Goal: Transaction & Acquisition: Purchase product/service

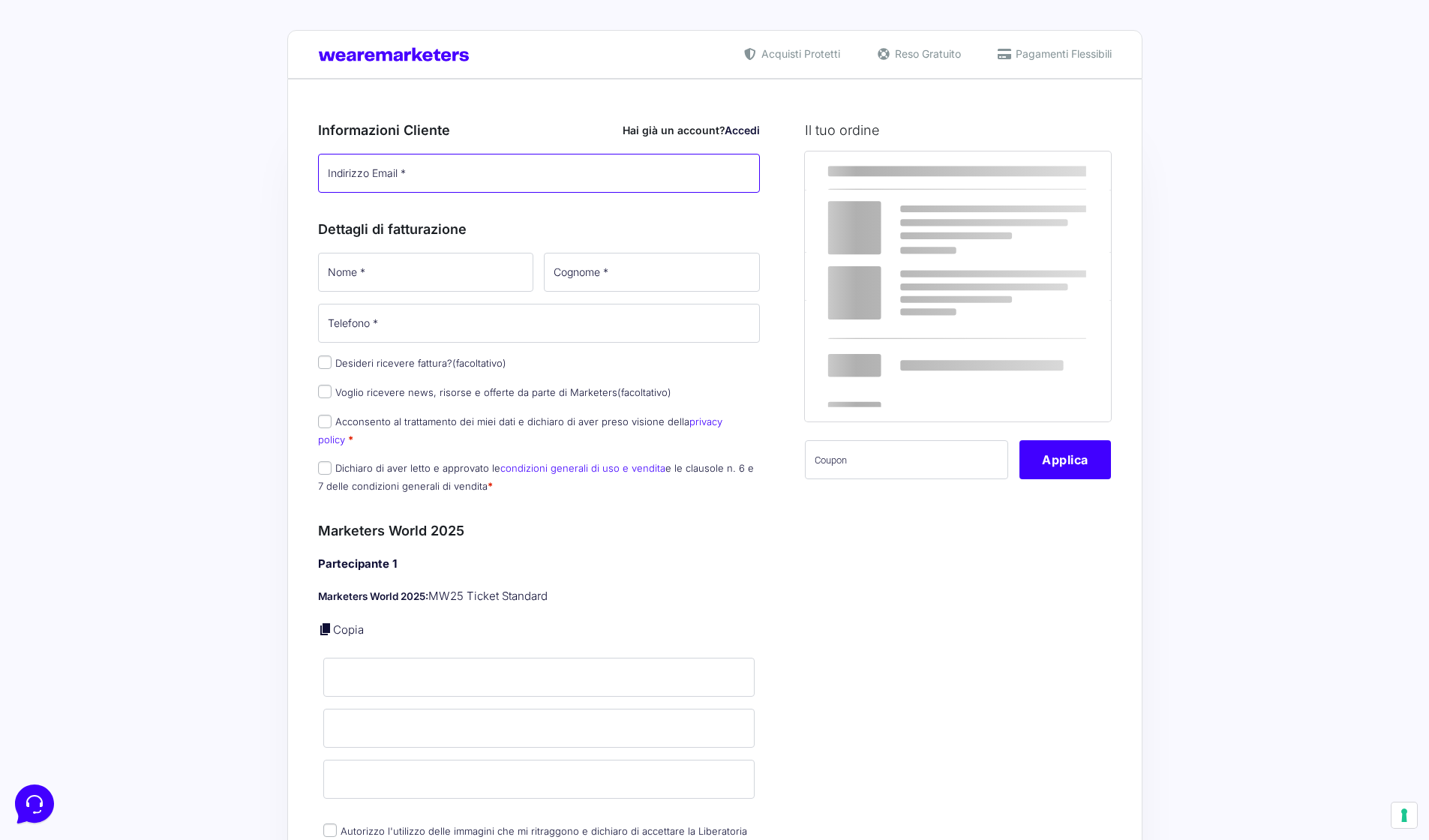
click at [410, 182] on input "Indirizzo Email *" at bounding box center [540, 173] width 443 height 39
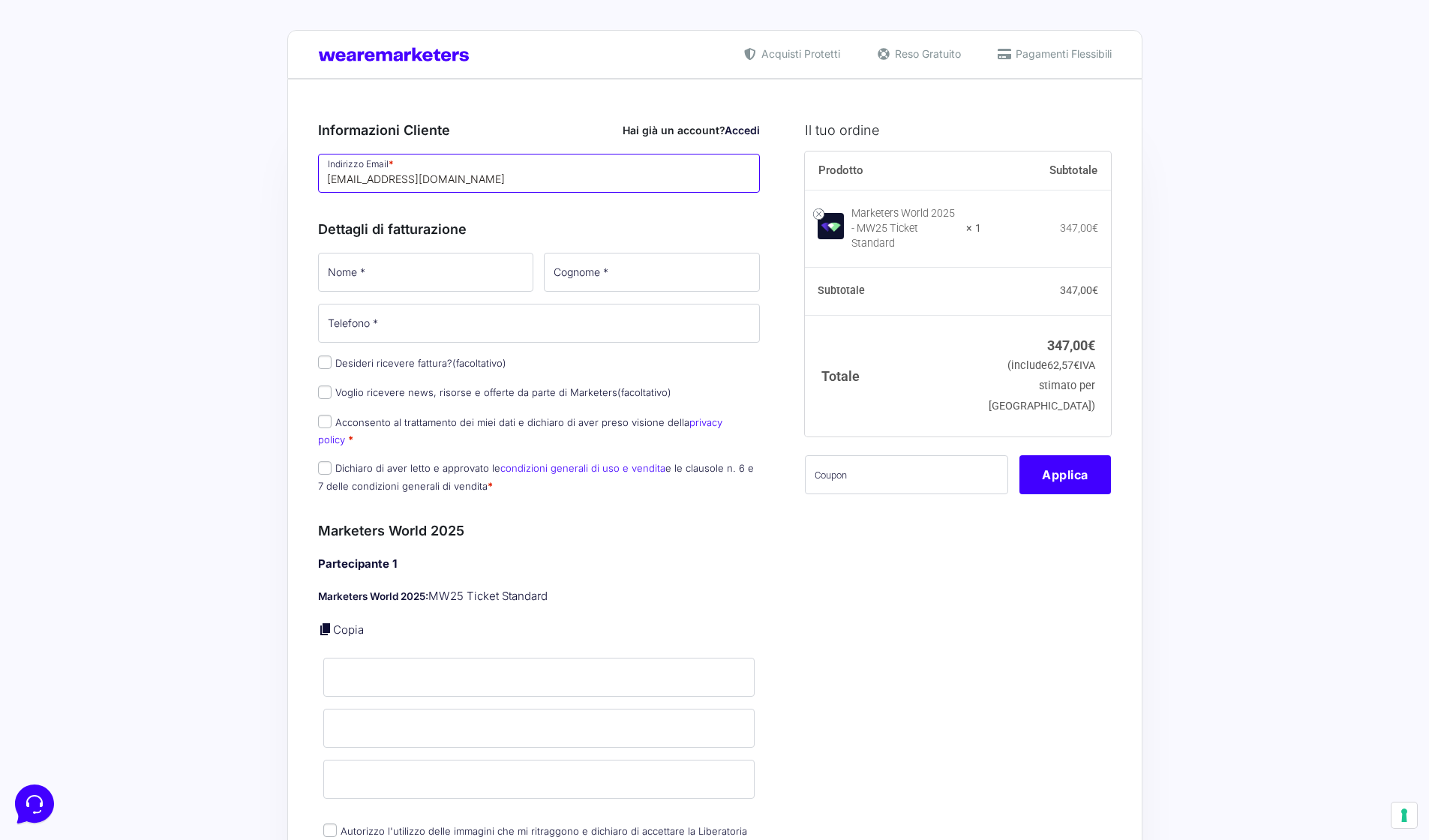
type input "[EMAIL_ADDRESS][DOMAIN_NAME]"
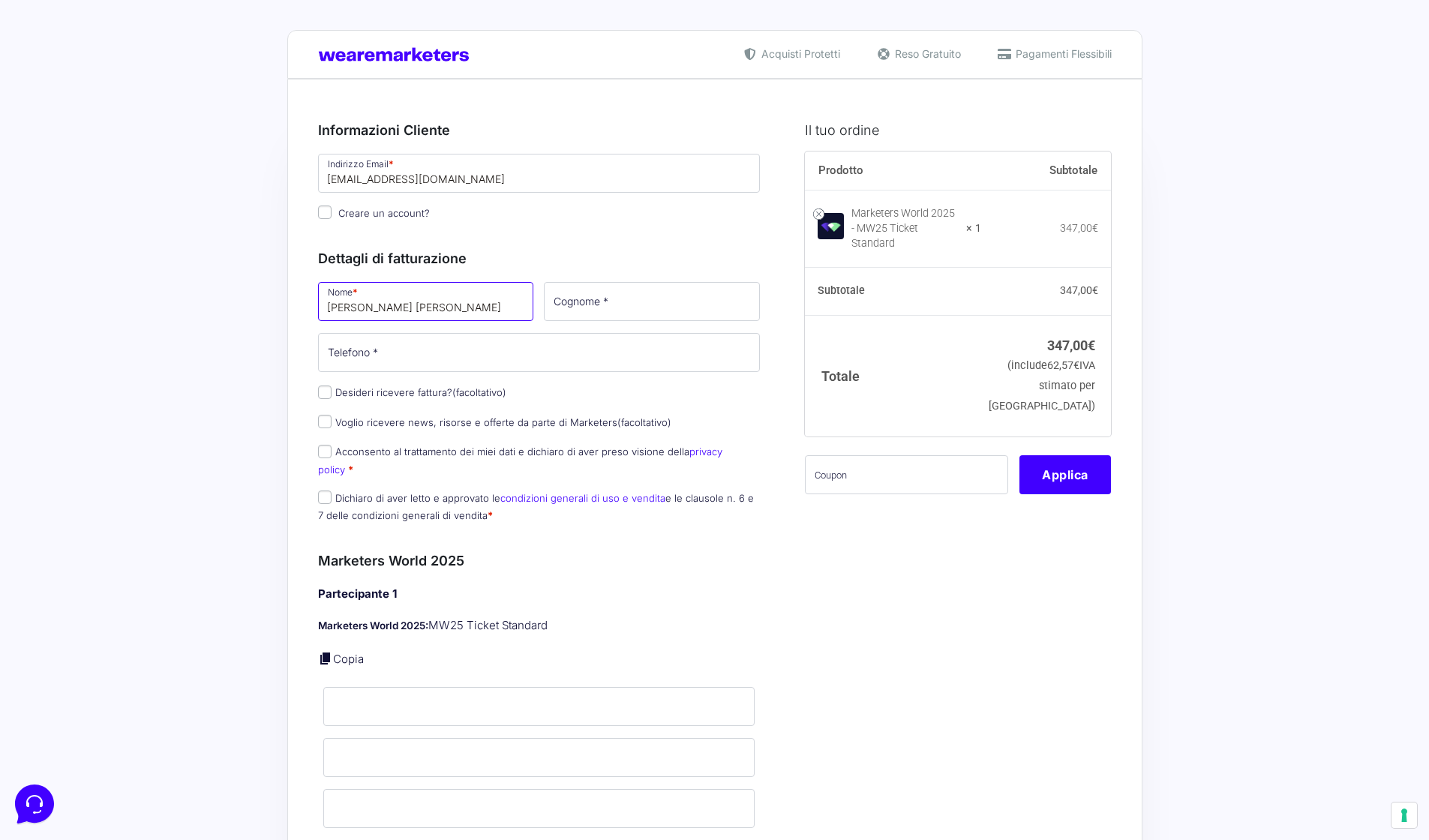
type input "niccolò maria"
type input "zagnoni"
type input "3470963419"
click at [324, 451] on input "Acconsento al trattamento dei miei dati e dichiaro di aver preso visione della …" at bounding box center [325, 451] width 14 height 14
checkbox input "true"
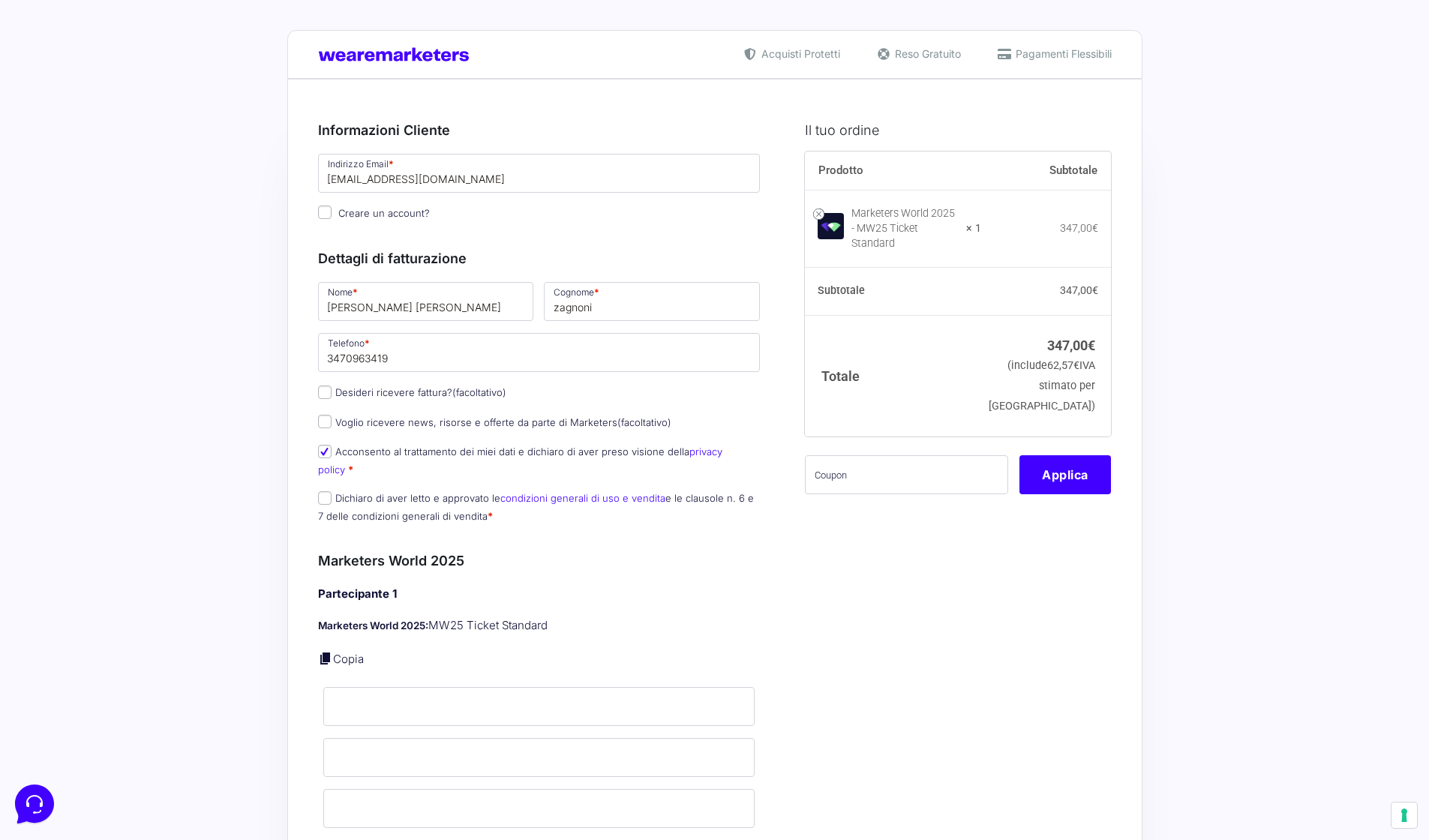
click at [322, 491] on input "Dichiaro di aver letto e approvato le condizioni generali di uso e vendita e le…" at bounding box center [325, 498] width 14 height 14
checkbox input "true"
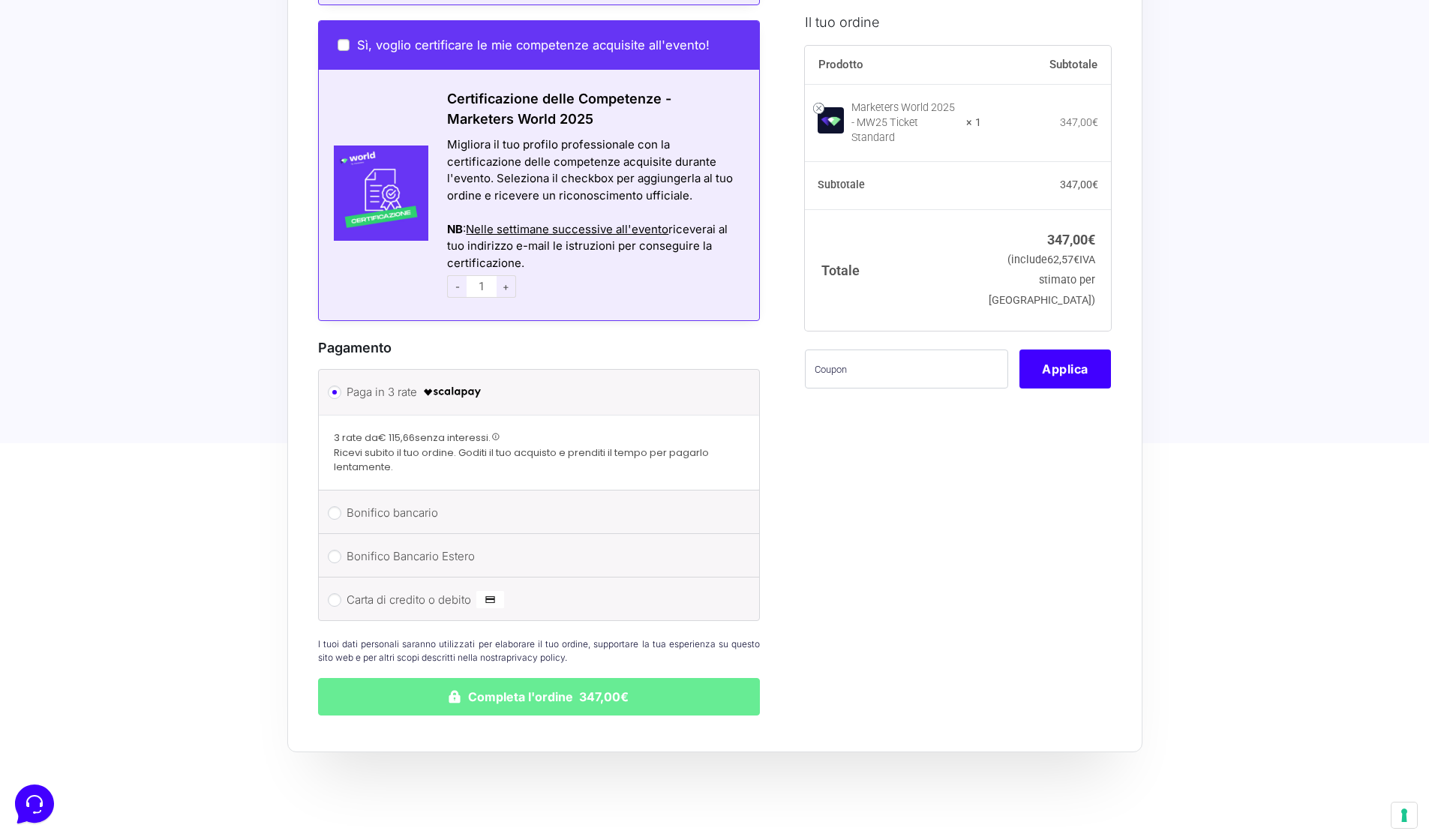
scroll to position [1123, 0]
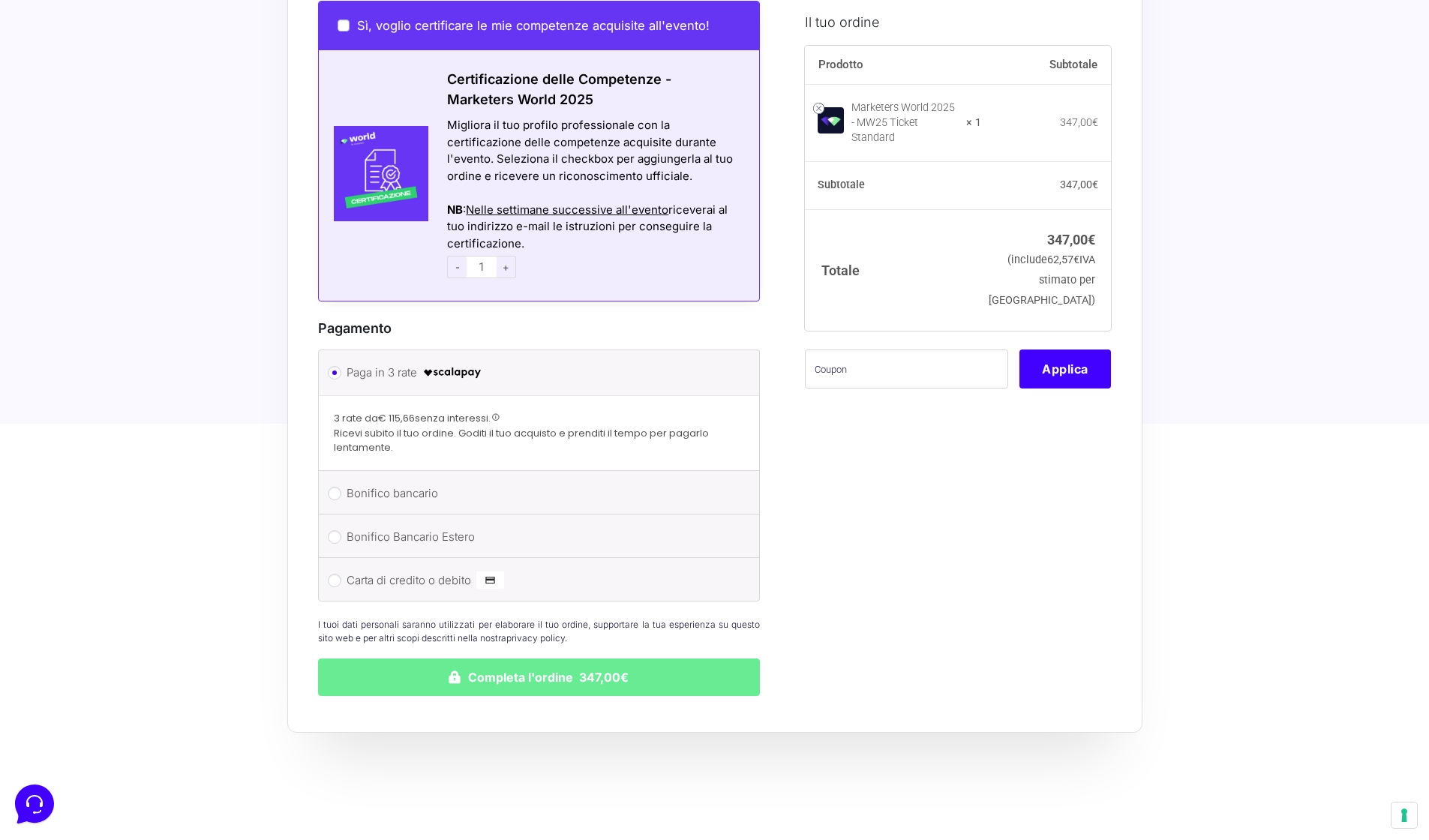
click at [333, 574] on input "Carta di credito o debito" at bounding box center [334, 580] width 14 height 14
radio input "true"
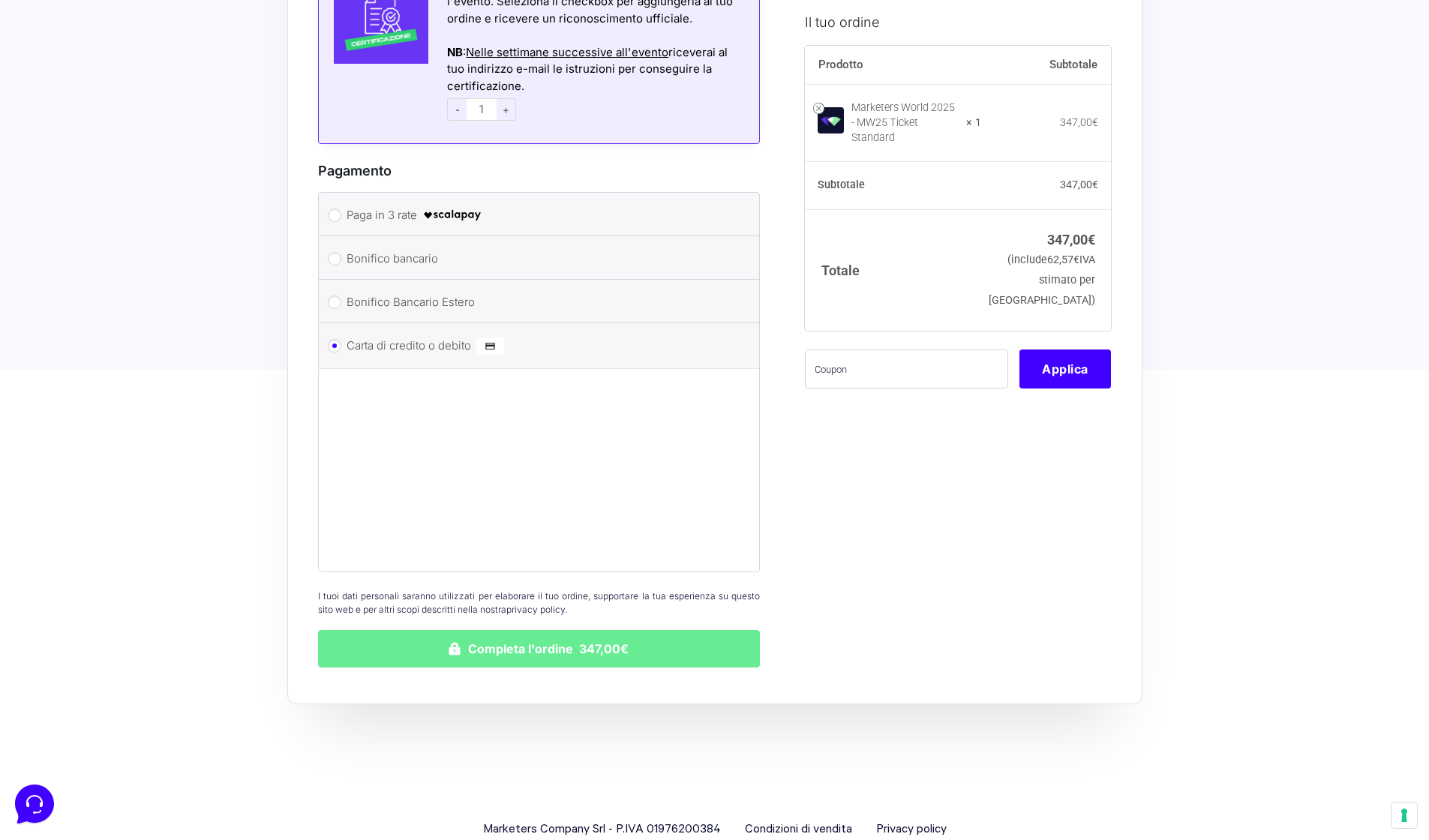
scroll to position [1294, 0]
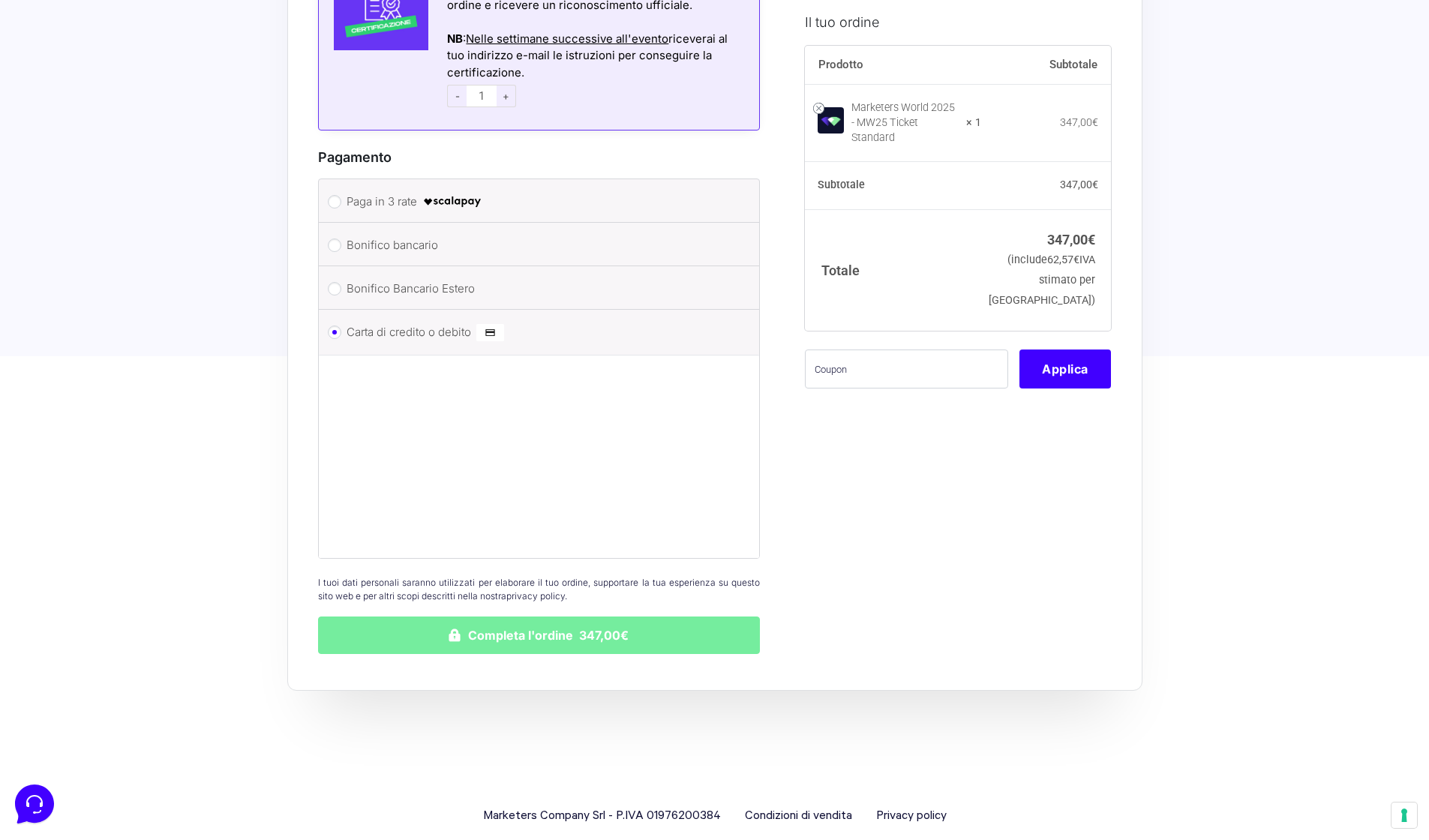
click at [630, 617] on button "Completa l'ordine 347,00€" at bounding box center [540, 636] width 443 height 37
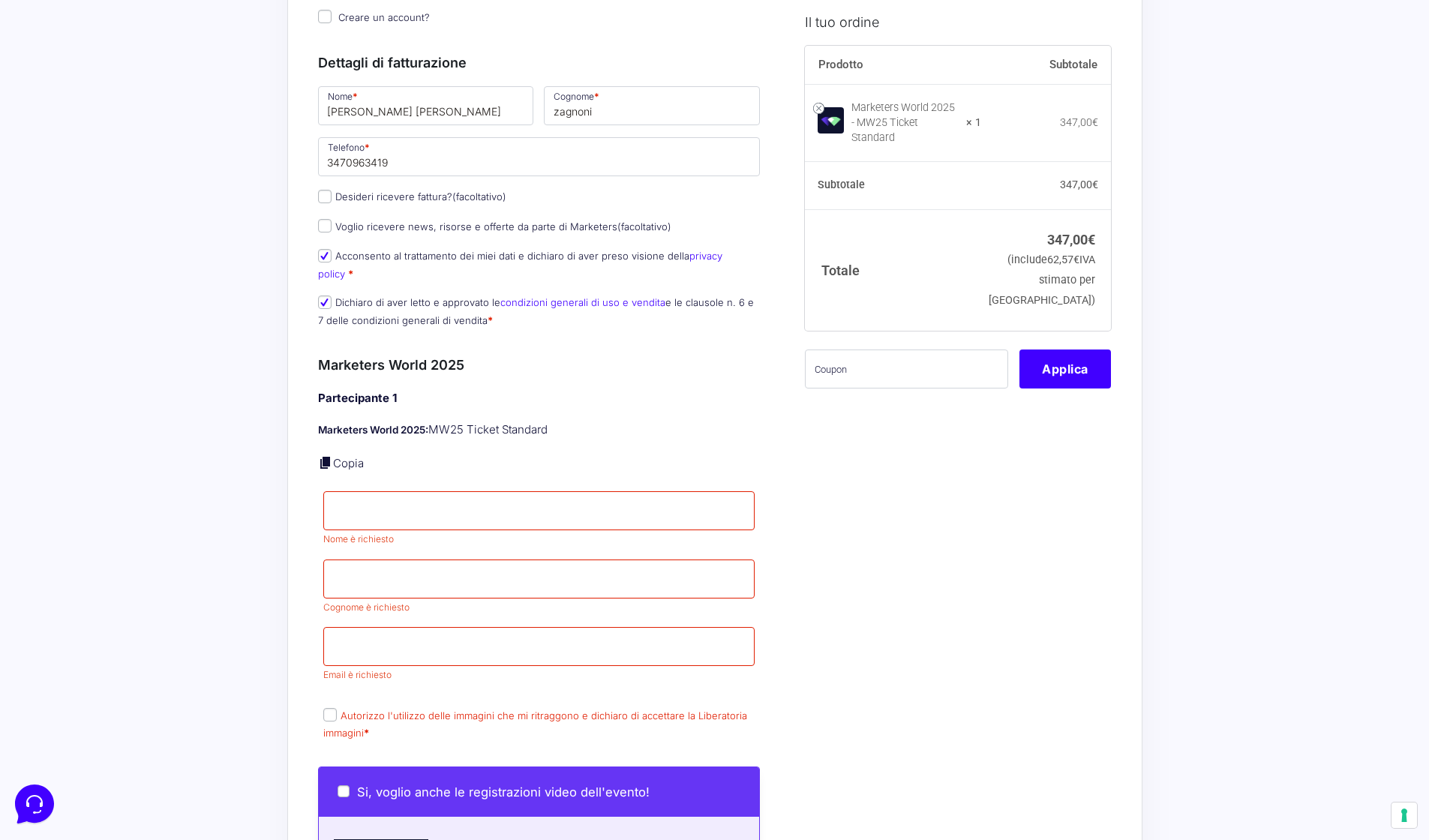
scroll to position [353, 0]
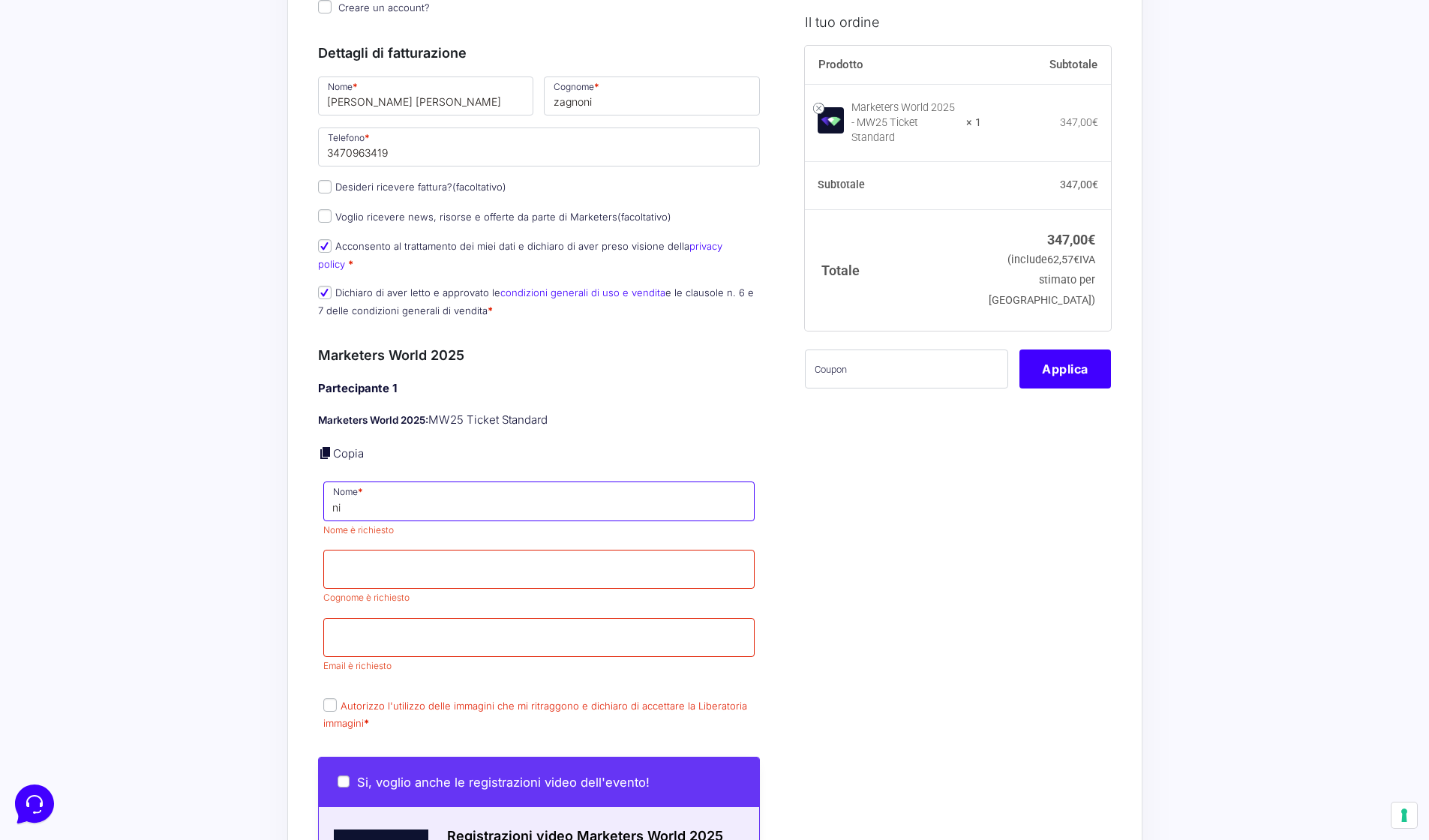
type input "n"
type input "Niccolò Maria"
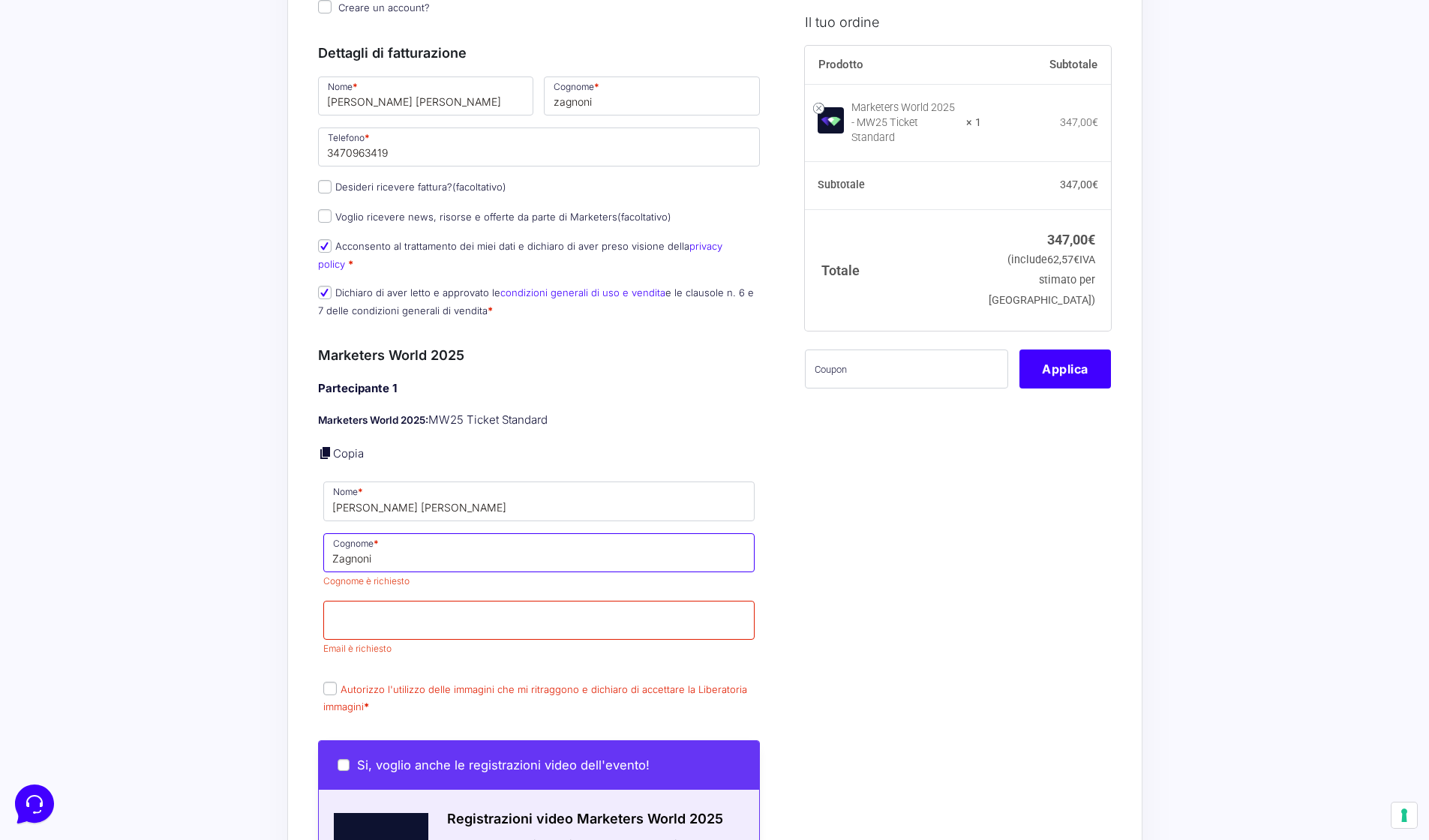
scroll to position [451, 0]
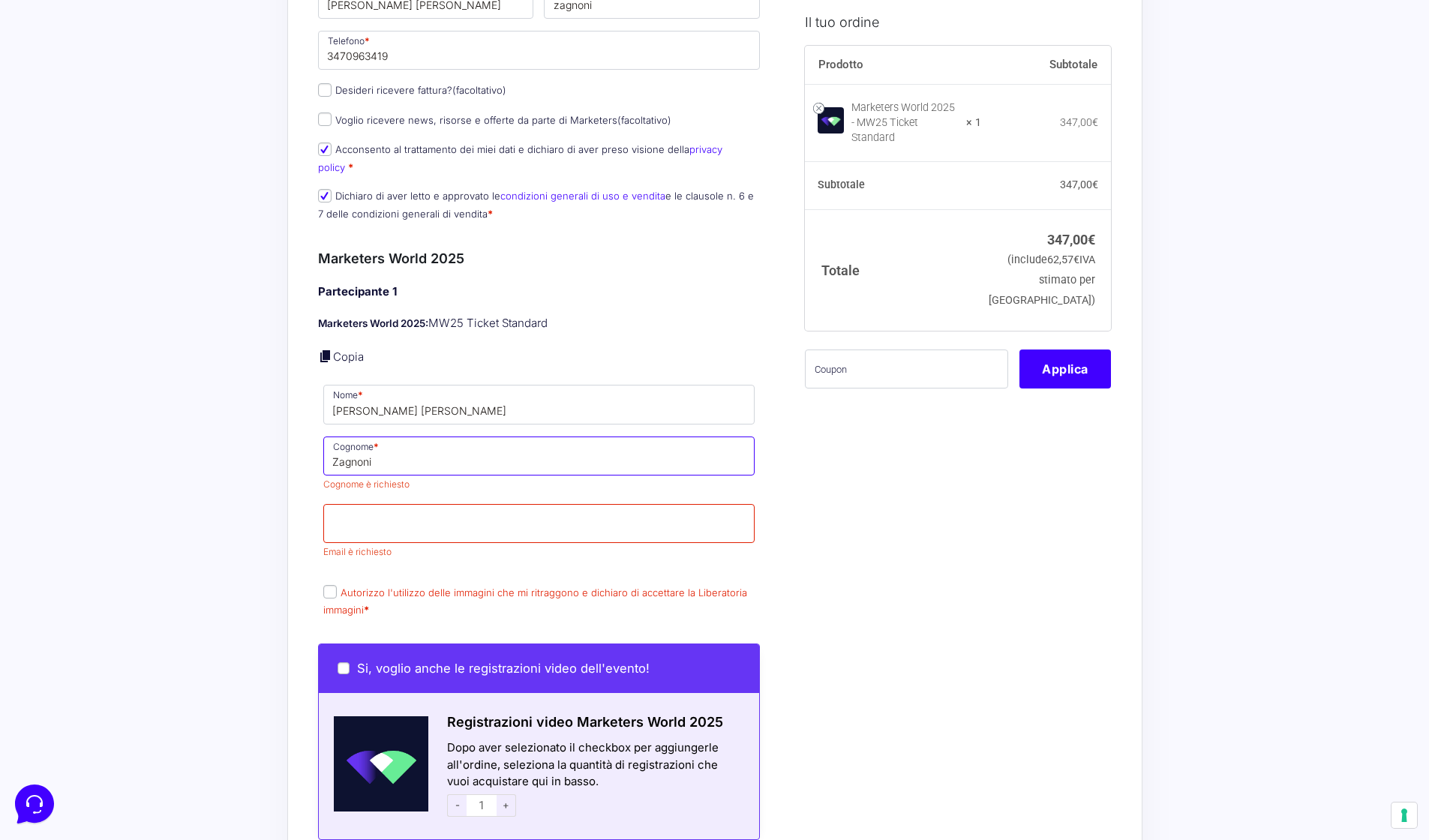
type input "Zagnoni"
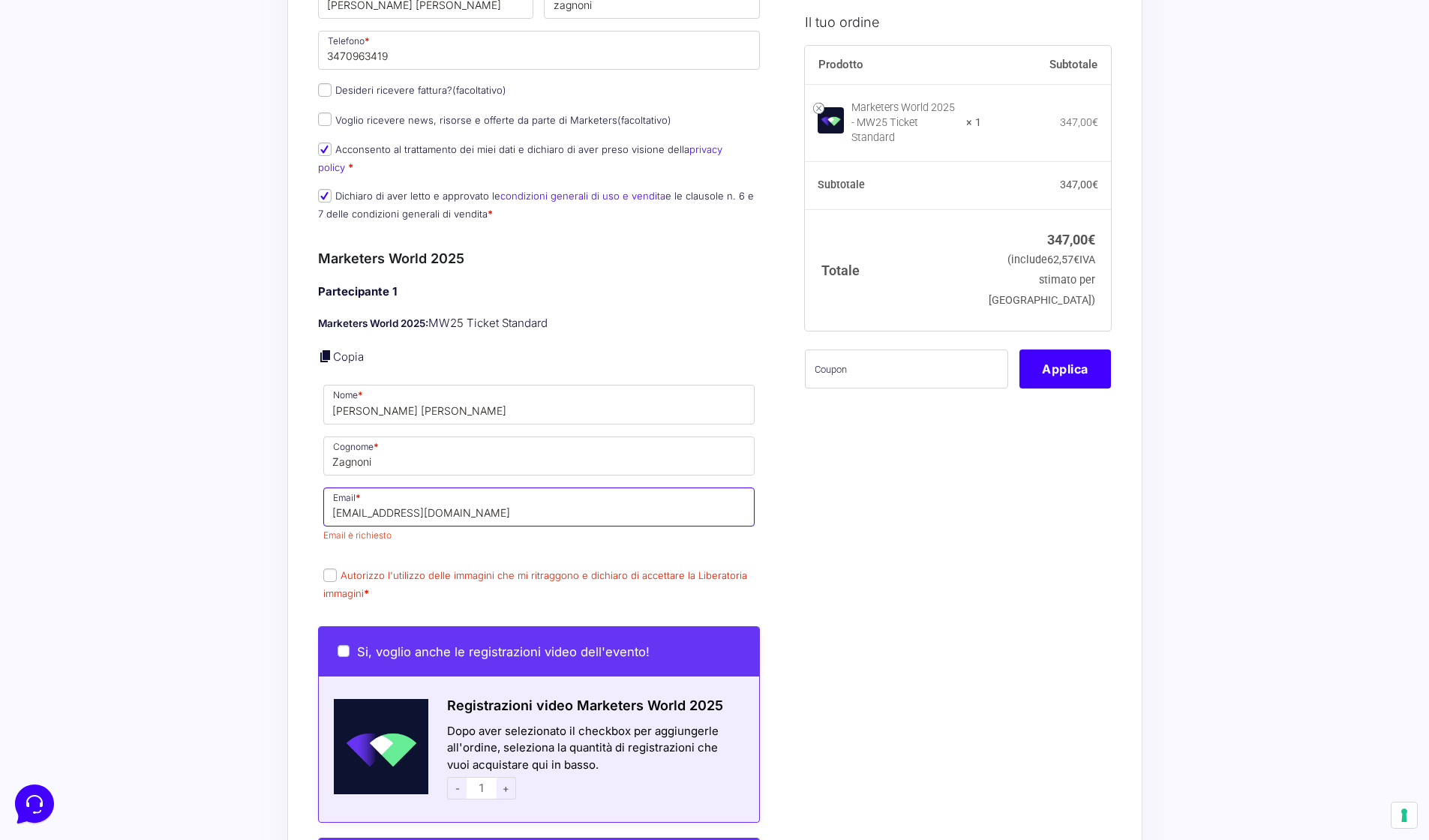
type input "[EMAIL_ADDRESS][DOMAIN_NAME]"
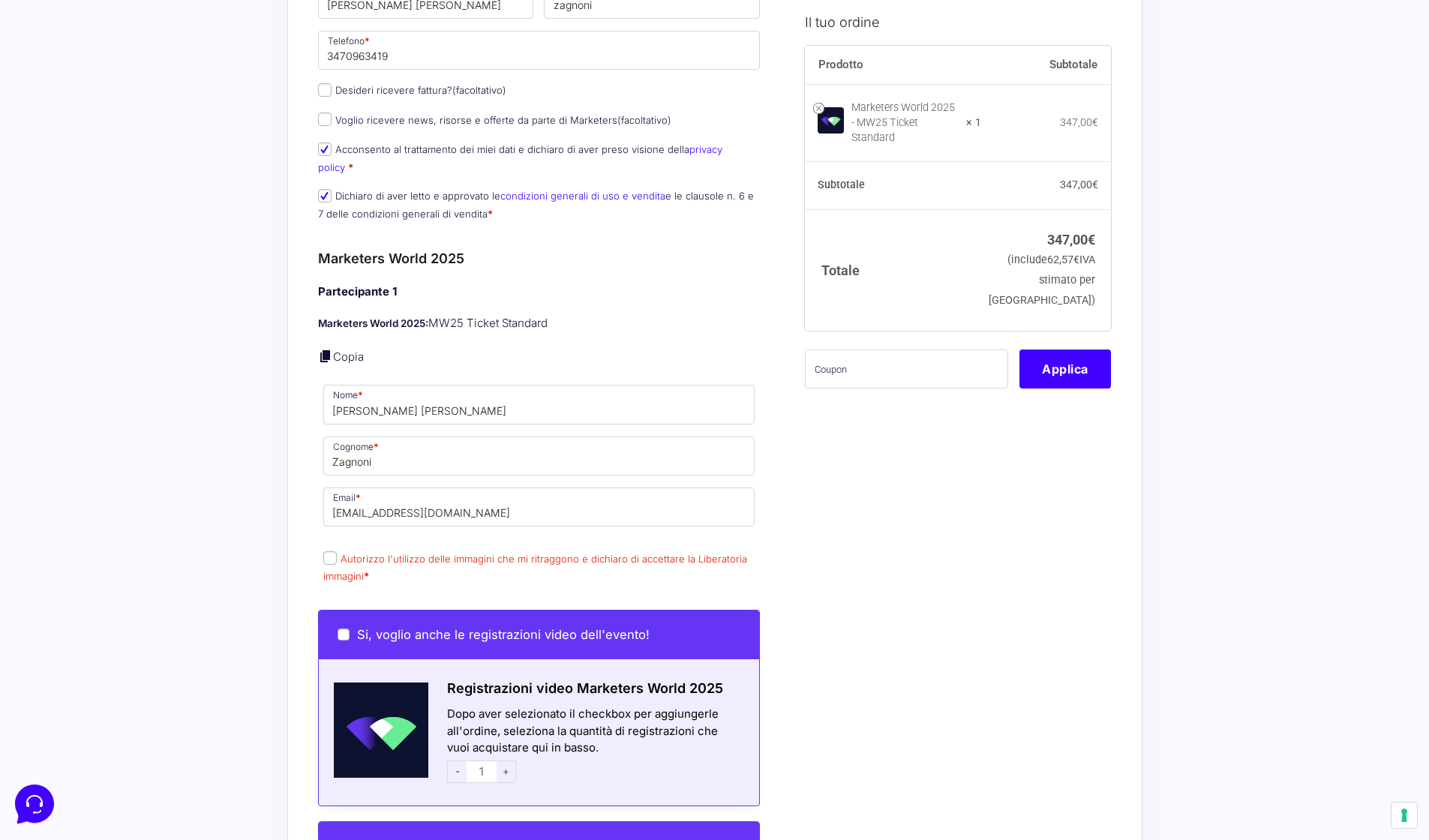
click at [325, 558] on label "Autorizzo l'utilizzo delle immagini che mi ritraggono e dichiaro di accettare l…" at bounding box center [535, 568] width 424 height 29
click at [325, 558] on input "Autorizzo l'utilizzo delle immagini che mi ritraggono e dichiaro di accettare l…" at bounding box center [330, 558] width 14 height 14
checkbox input "true"
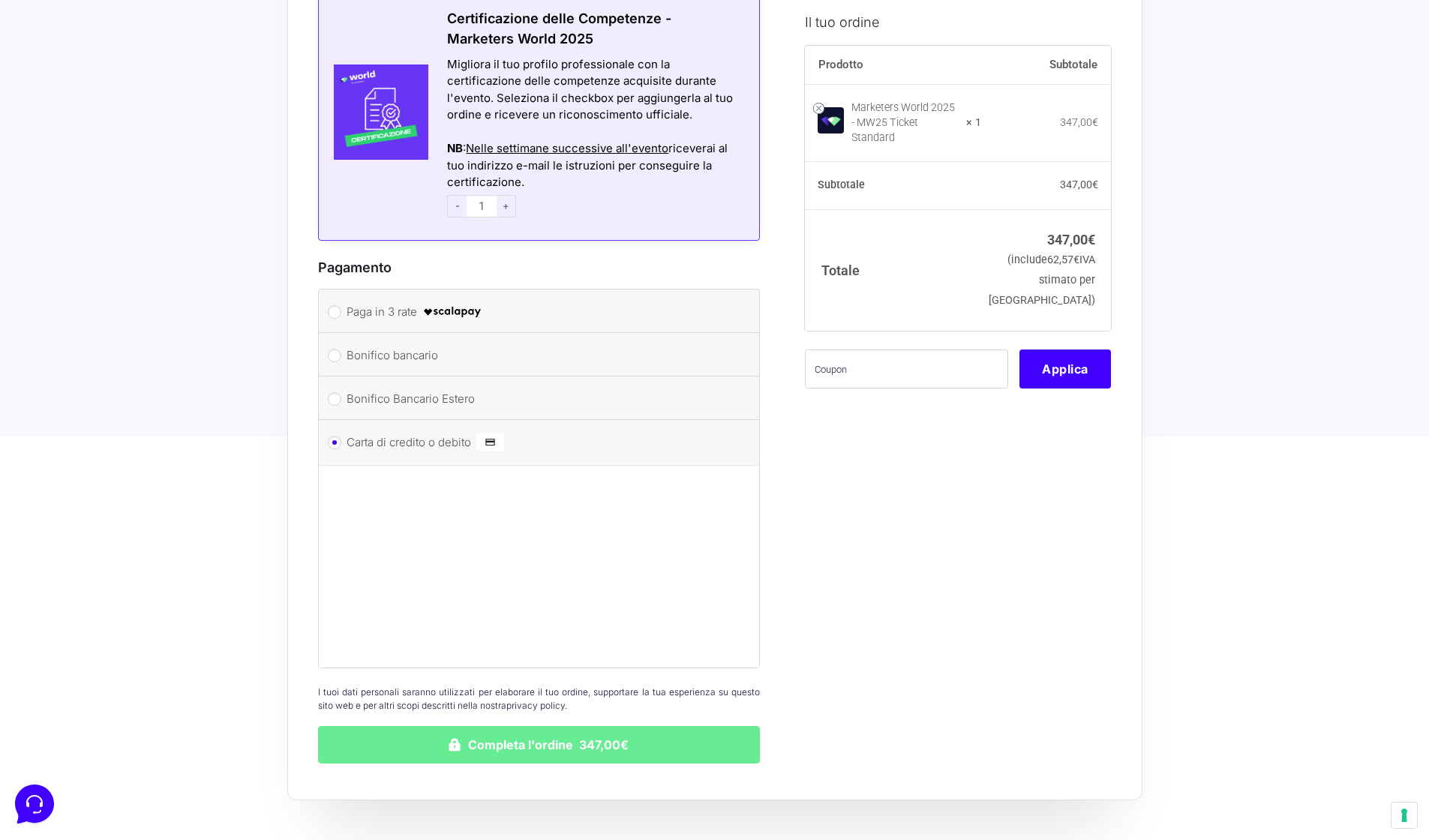
scroll to position [1442, 0]
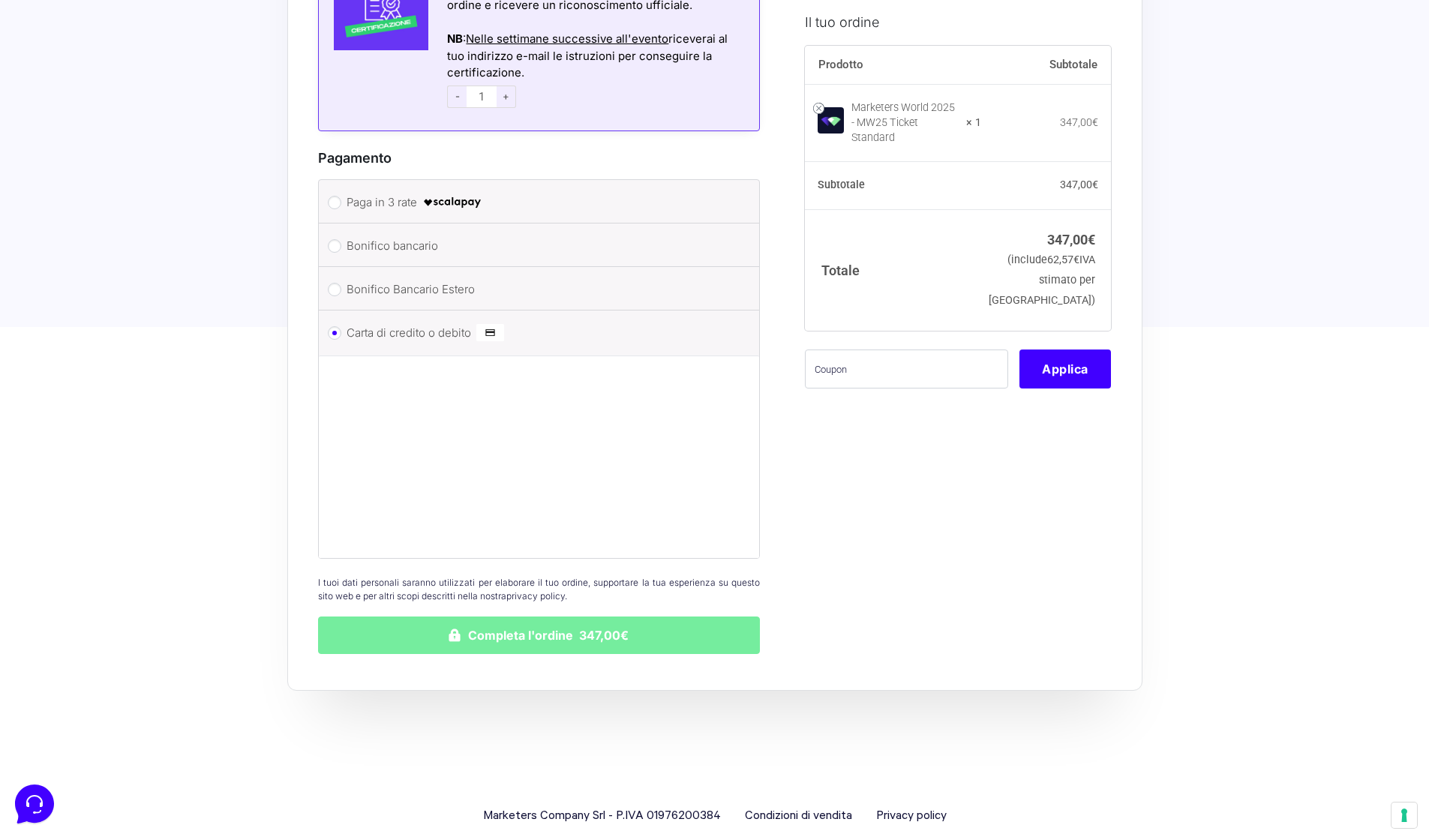
click at [608, 619] on button "Completa l'ordine 347,00€" at bounding box center [540, 636] width 443 height 37
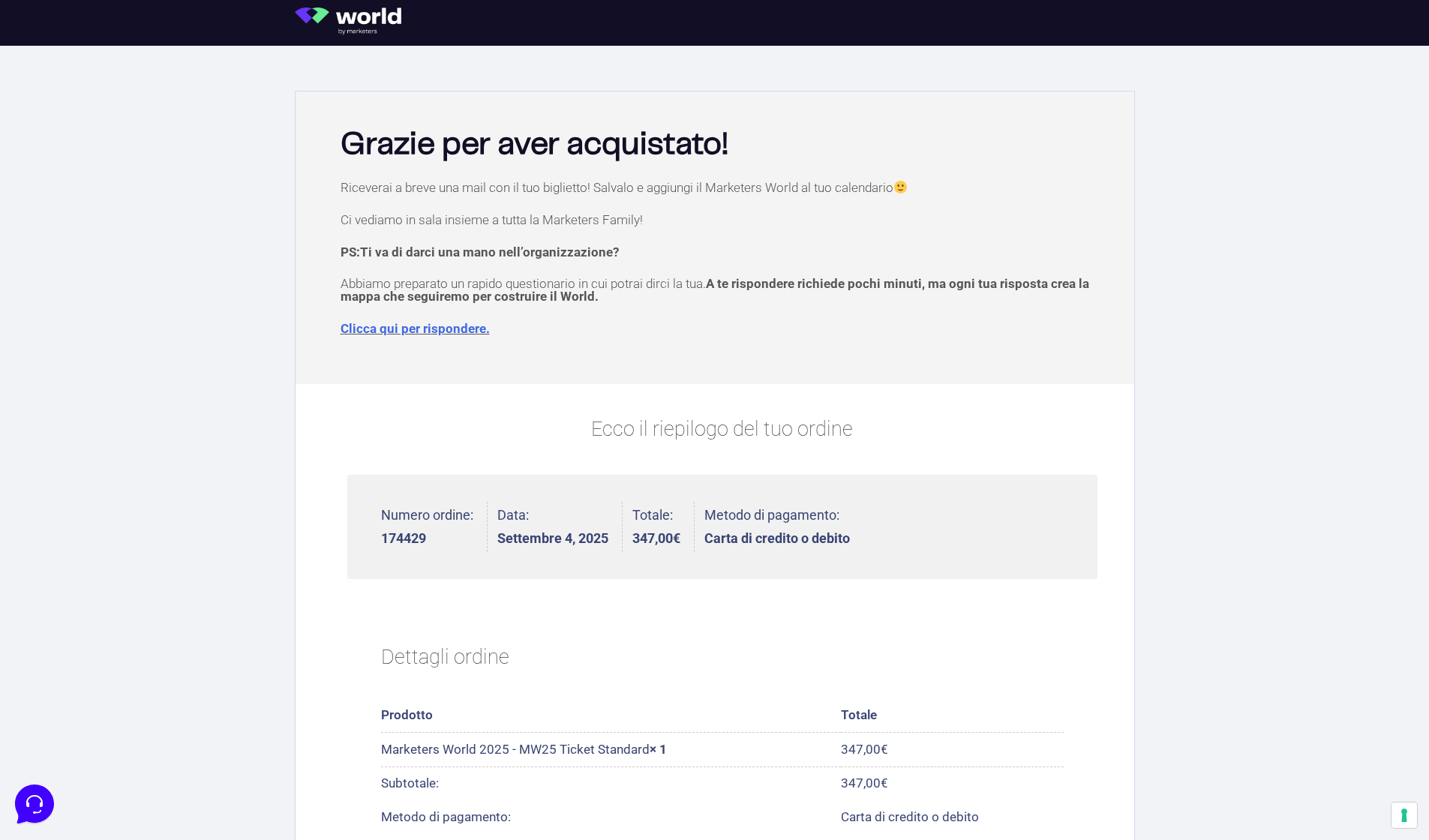
click at [456, 333] on link "Clicca qui per rispondere." at bounding box center [415, 328] width 149 height 15
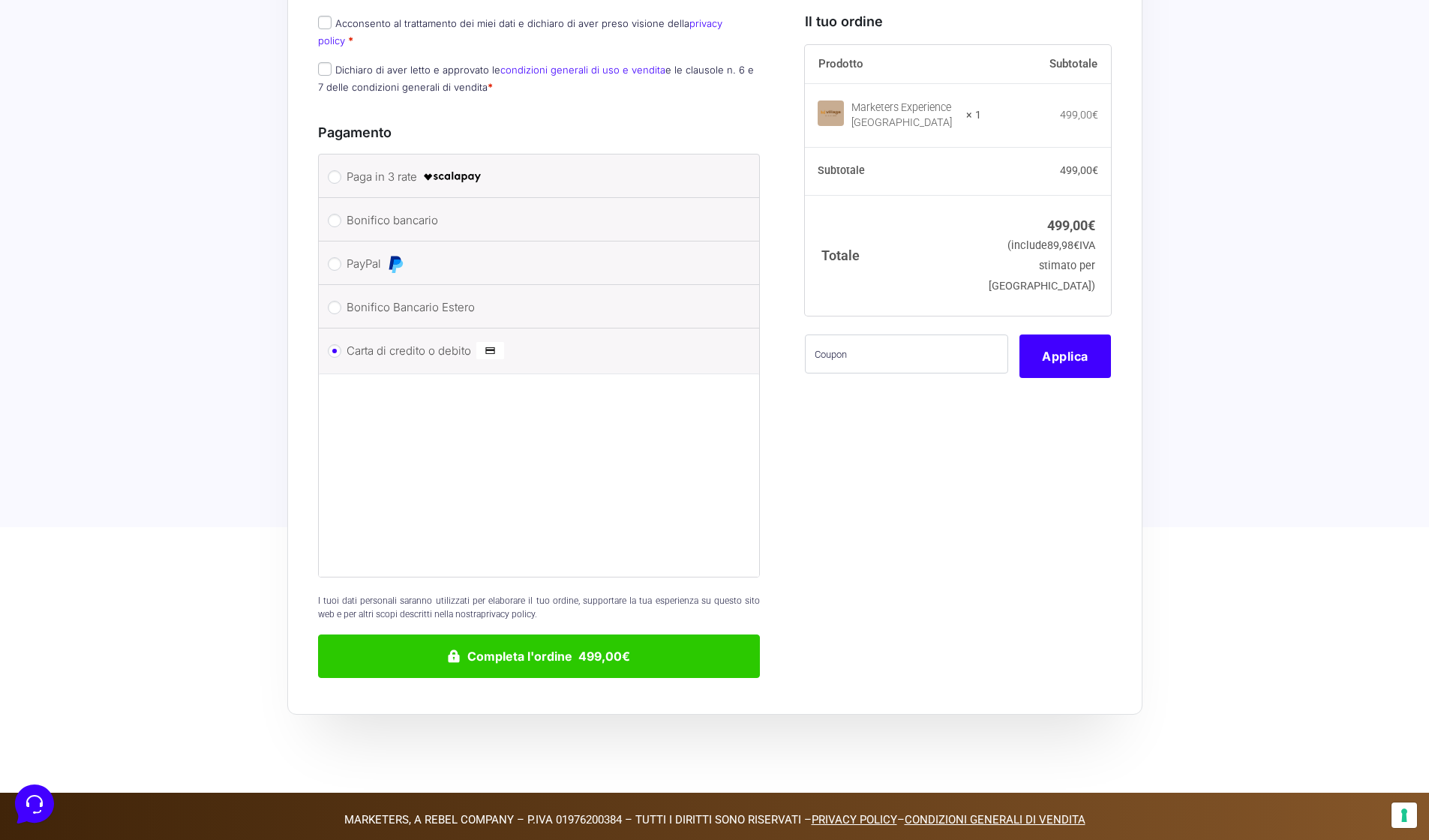
scroll to position [177, 0]
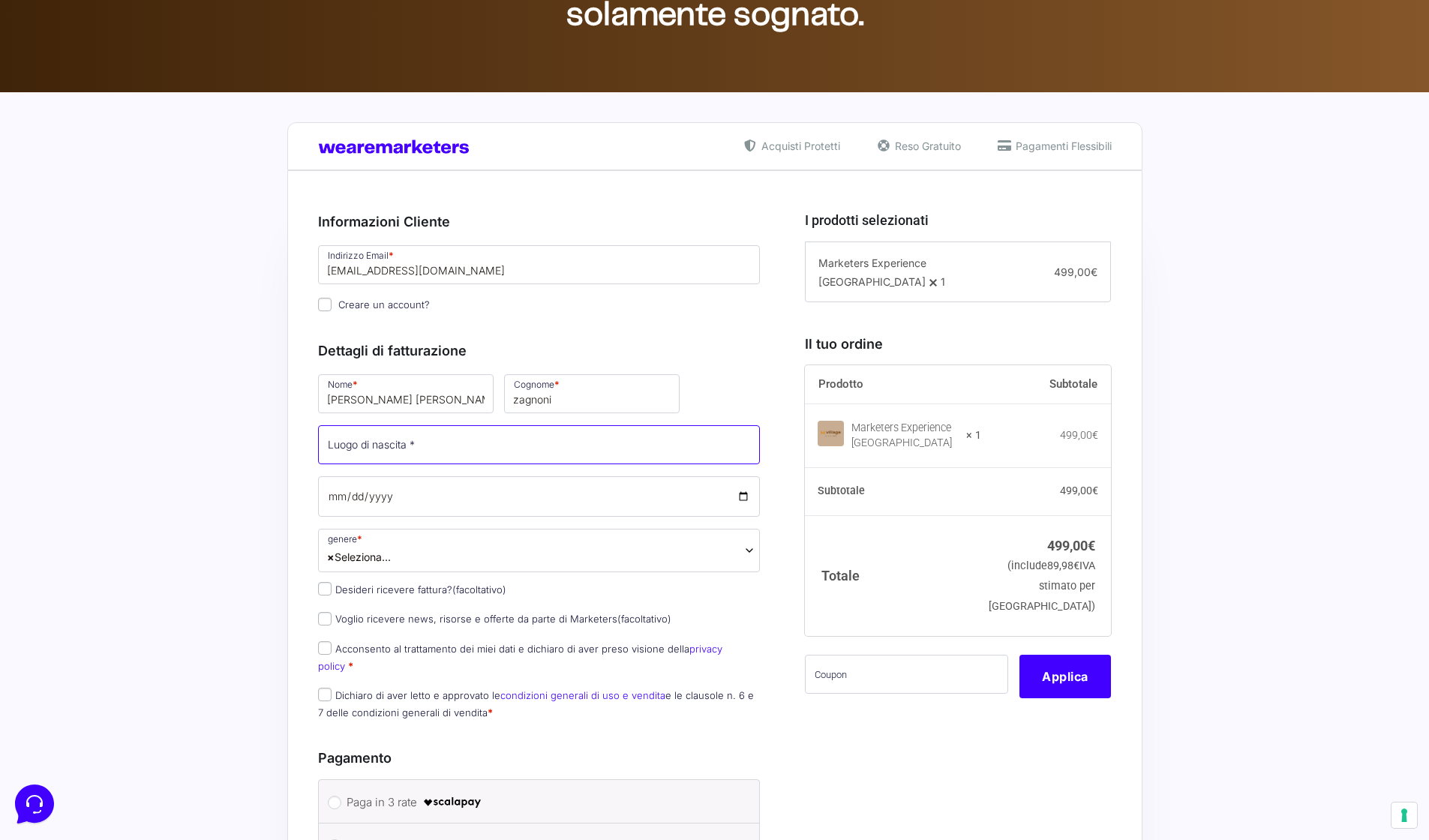
click at [397, 445] on input "Luogo di nascita *" at bounding box center [540, 445] width 443 height 39
type input "parma"
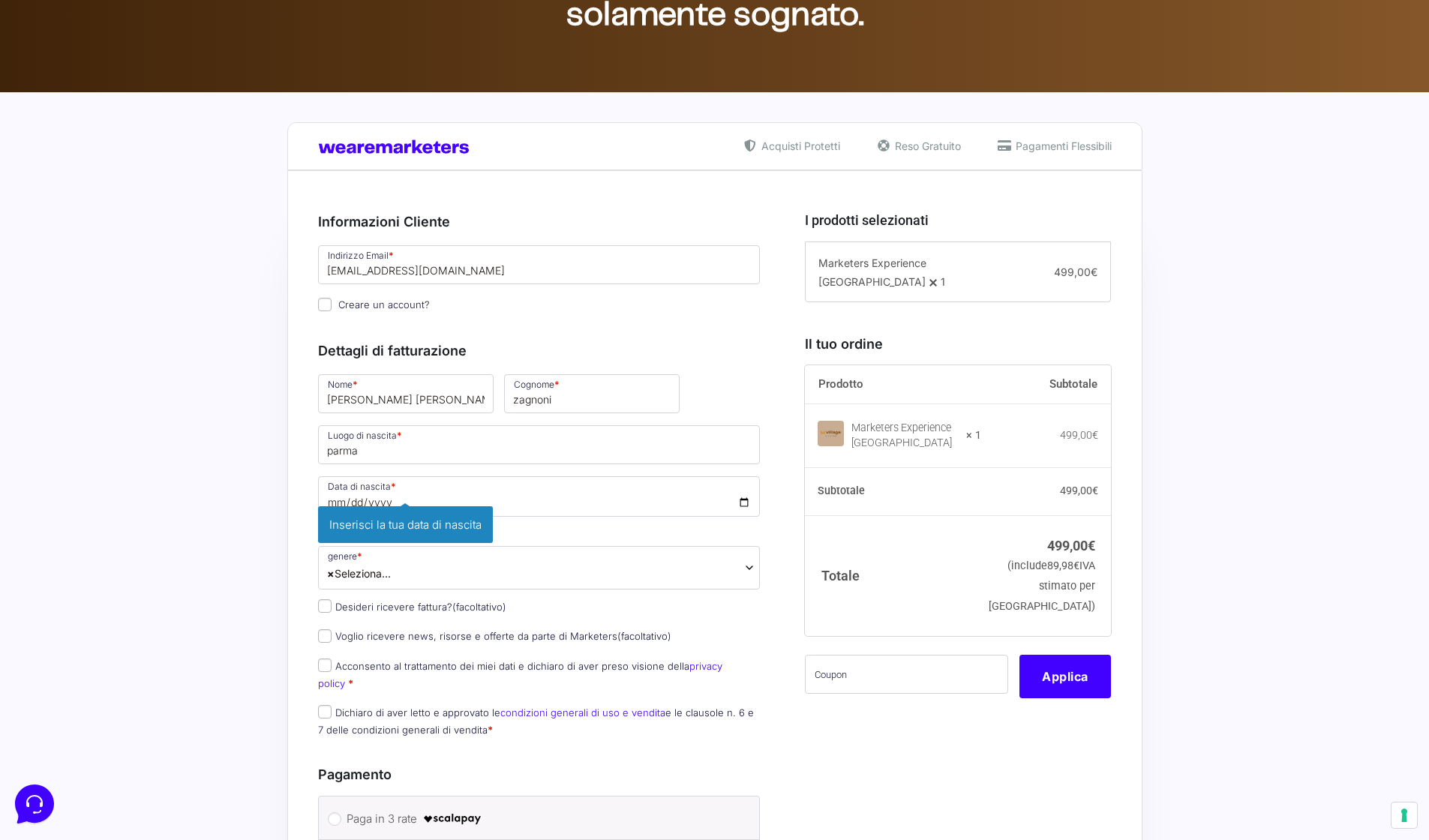
type input "1996-01-28"
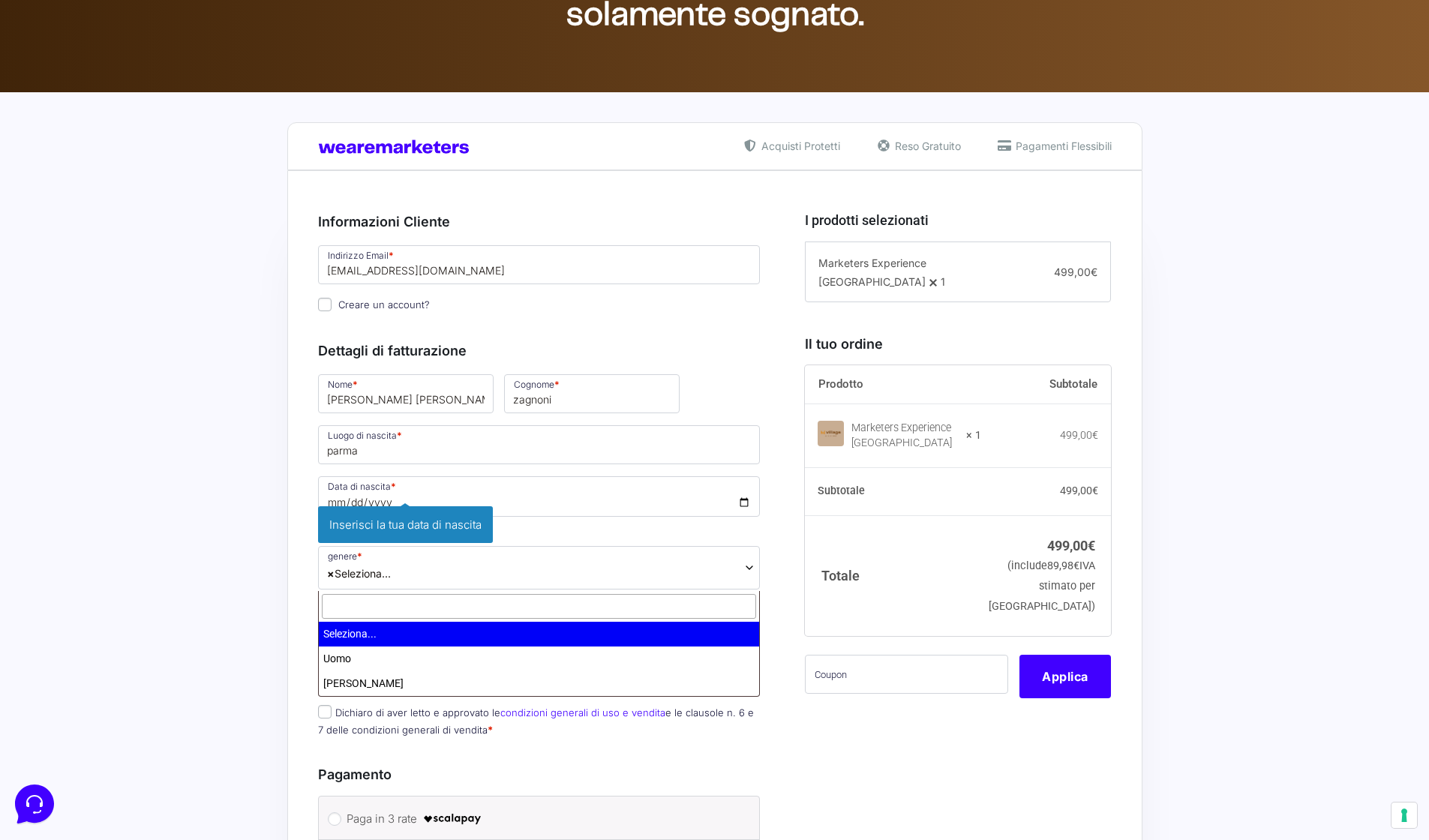
click at [527, 568] on span "× Seleziona..." at bounding box center [540, 568] width 443 height 43
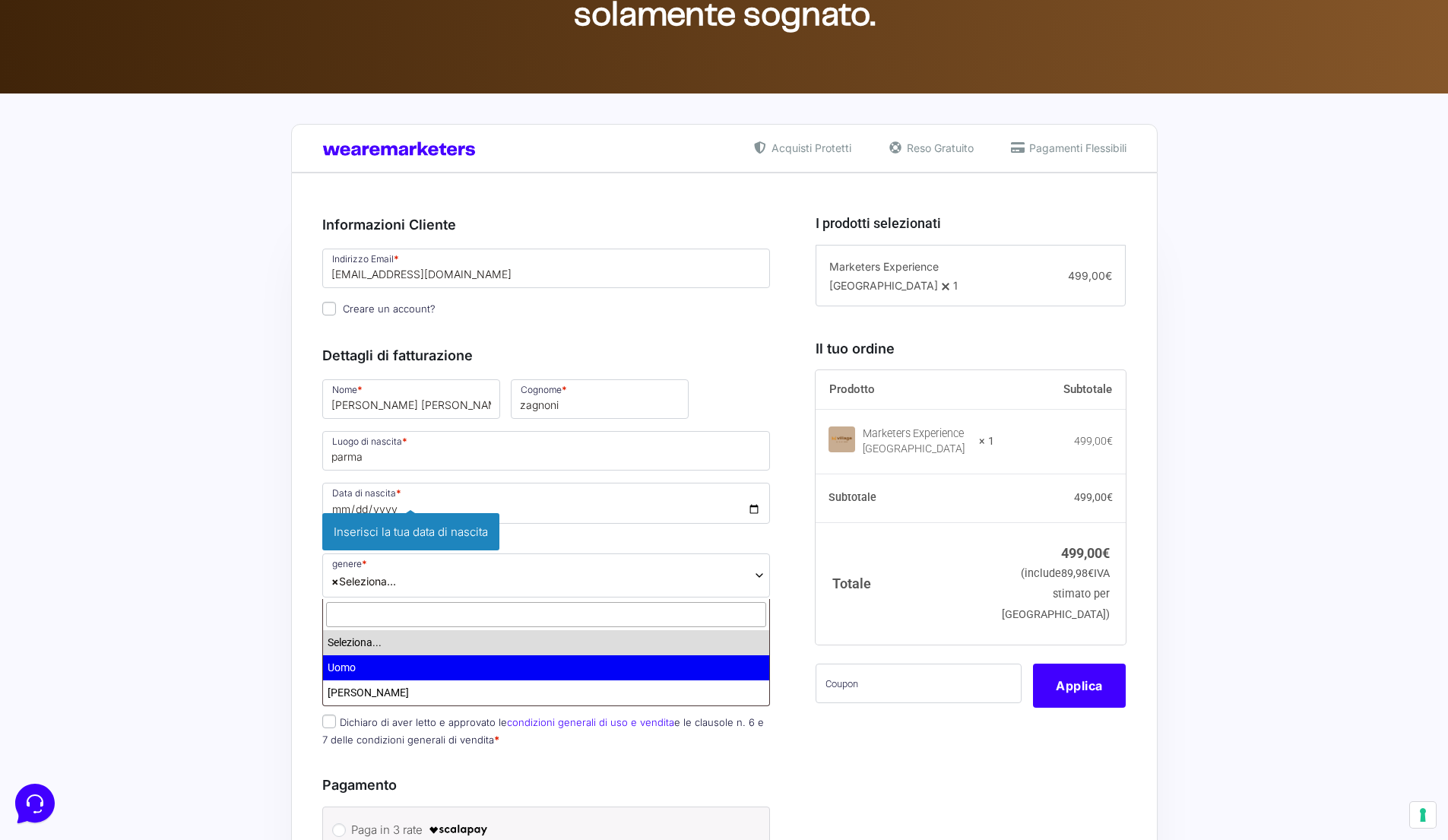
select select "Uomo"
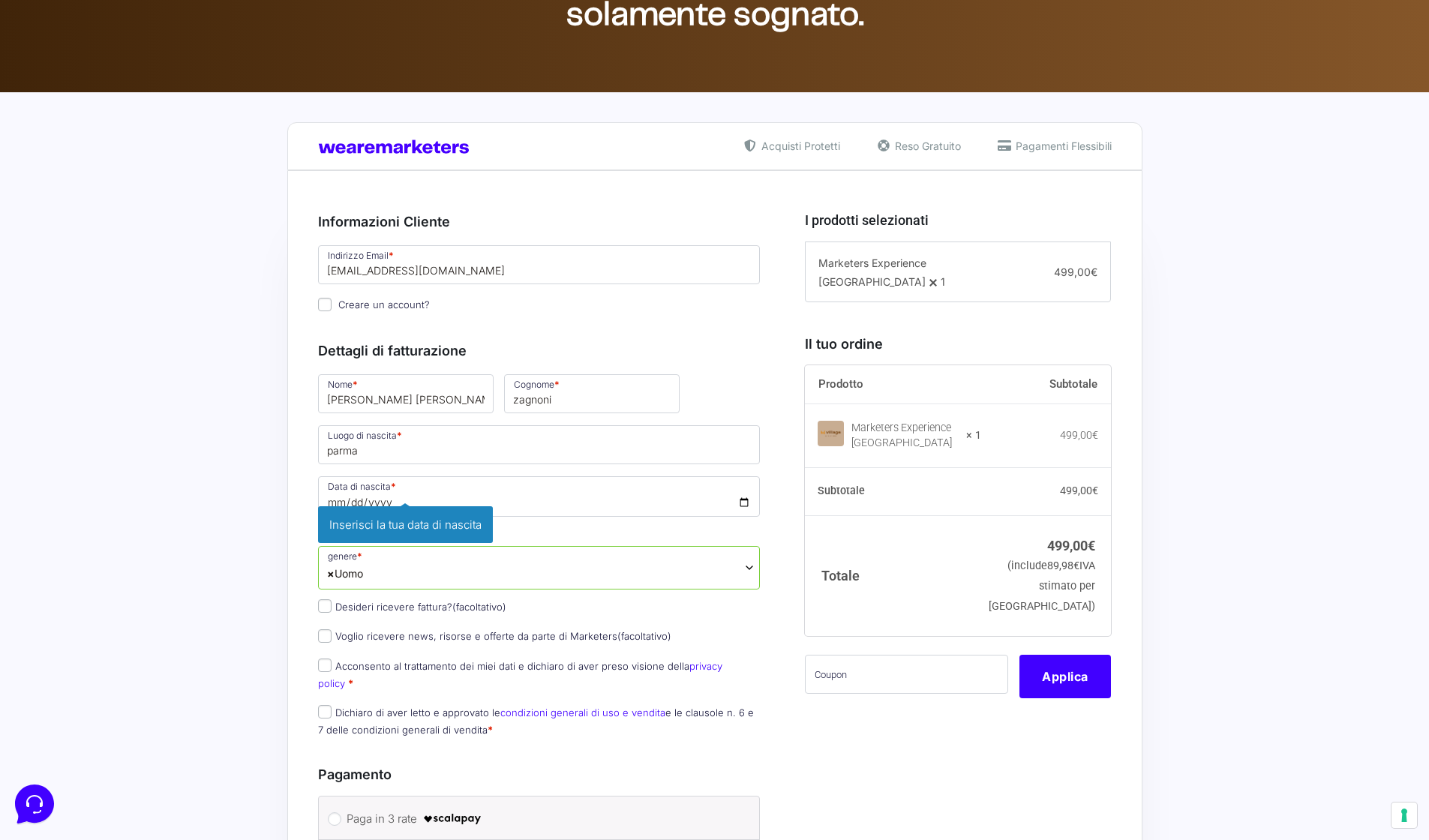
click at [262, 581] on div "Acquisti Protetti Reso Gratuito Pagamenti Flessibili Riepilogo Ordine 499,00 € …" at bounding box center [714, 764] width 1429 height 1344
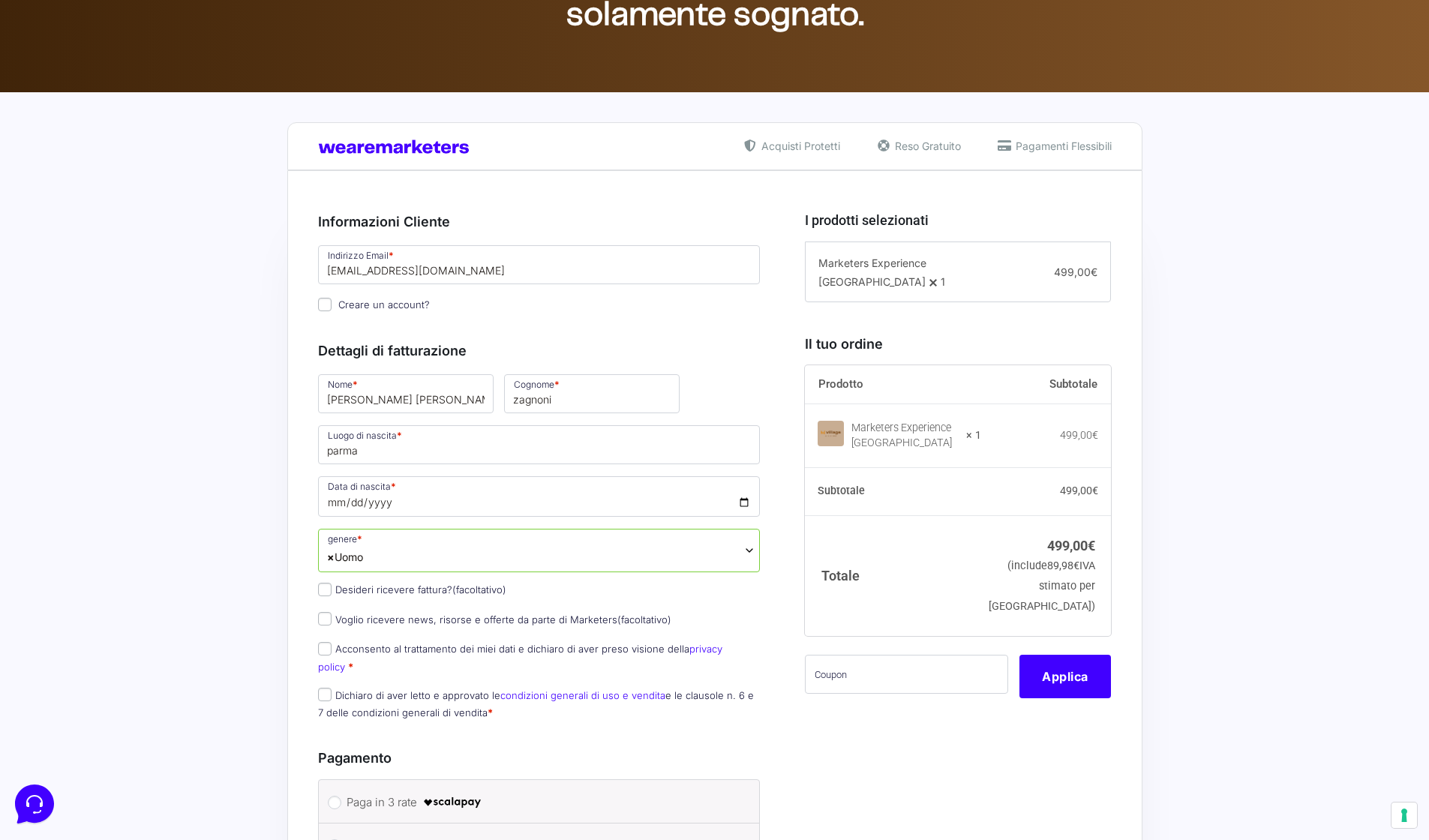
click at [327, 656] on input "Acconsento al trattamento dei miei dati e dichiaro di aver preso visione della …" at bounding box center [325, 649] width 14 height 14
checkbox input "true"
click at [326, 689] on input "Dichiaro di aver letto e approvato le condizioni generali di uso e vendita e le…" at bounding box center [325, 695] width 14 height 14
checkbox input "true"
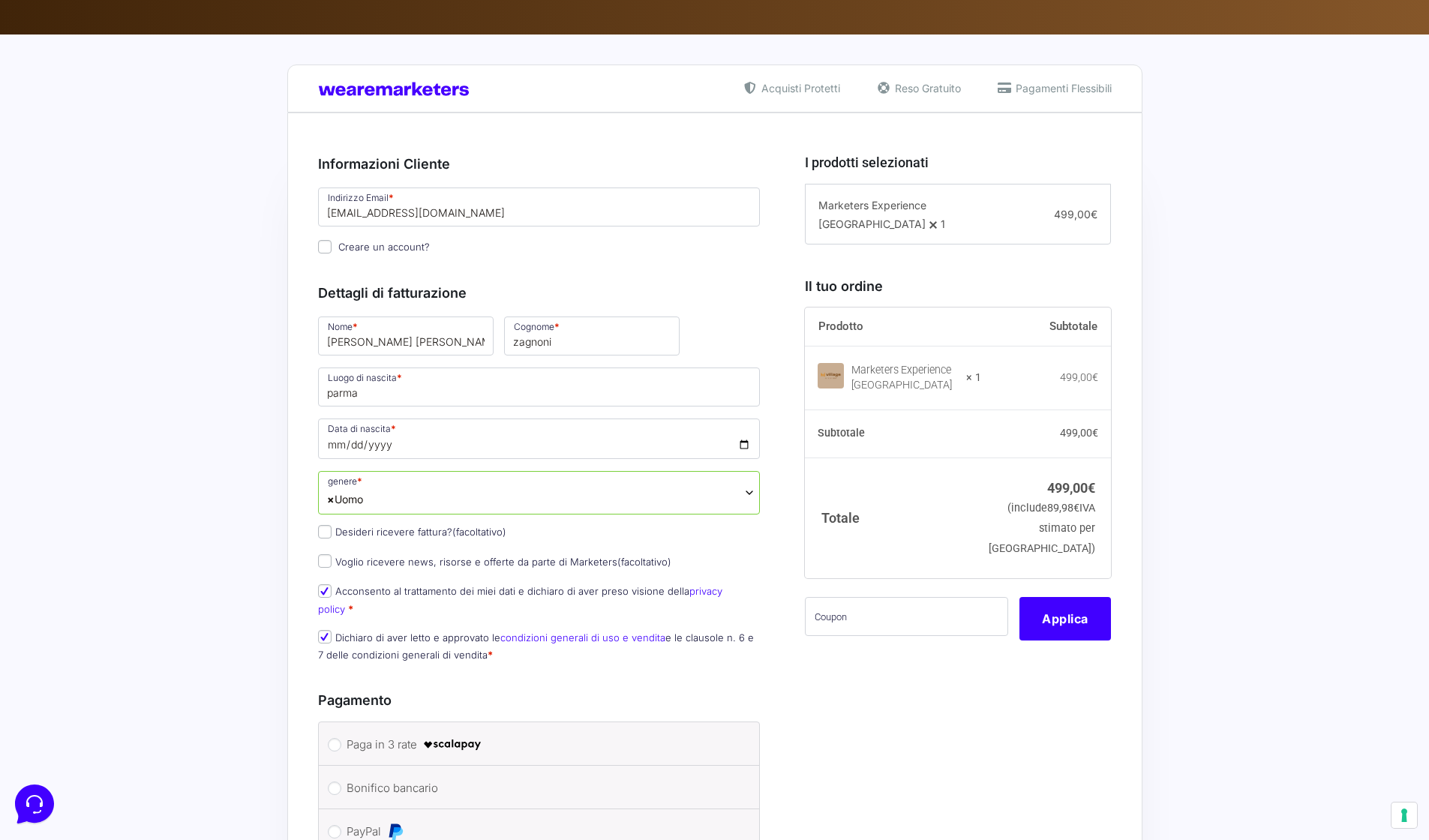
scroll to position [803, 0]
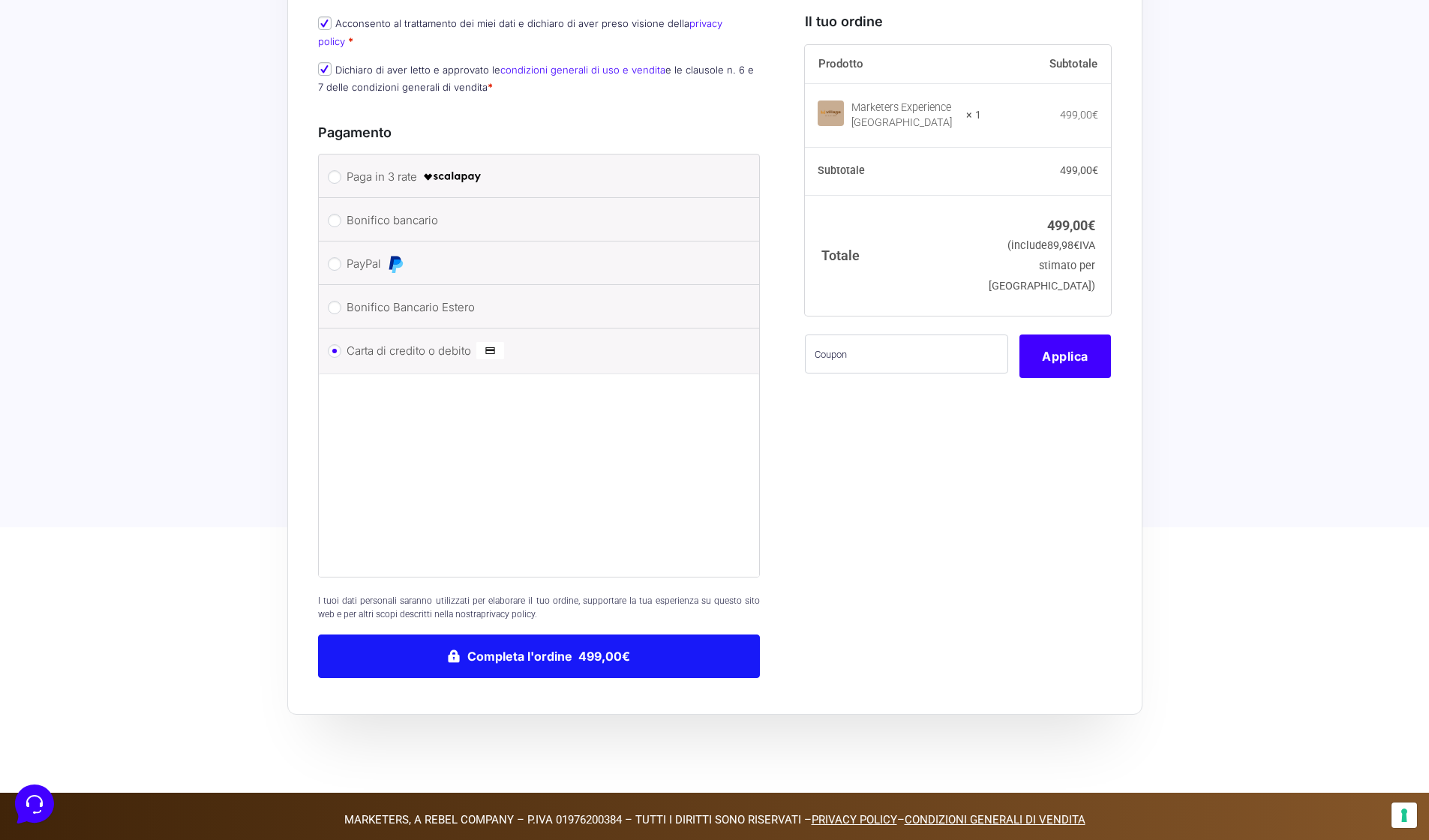
click at [615, 645] on button "Completa l'ordine 499,00€" at bounding box center [540, 656] width 443 height 43
